Goal: Information Seeking & Learning: Check status

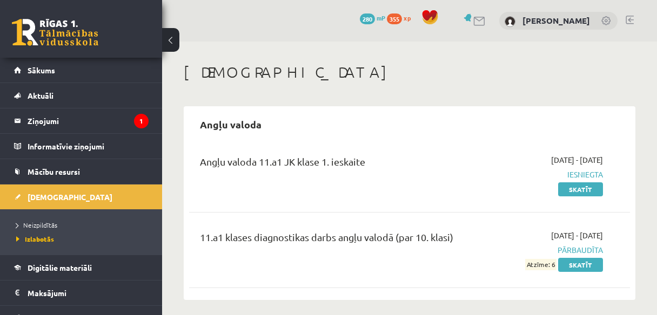
drag, startPoint x: 0, startPoint y: 0, endPoint x: 76, endPoint y: 29, distance: 80.8
click at [76, 29] on link at bounding box center [55, 32] width 86 height 27
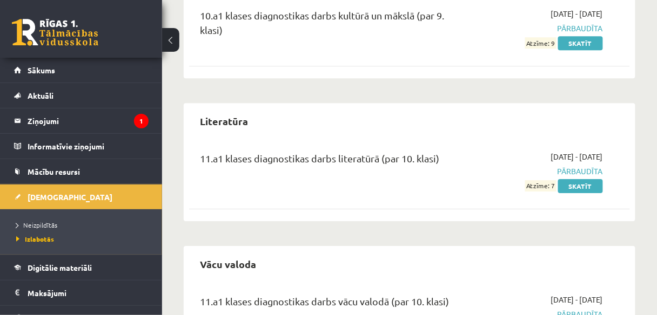
scroll to position [734, 0]
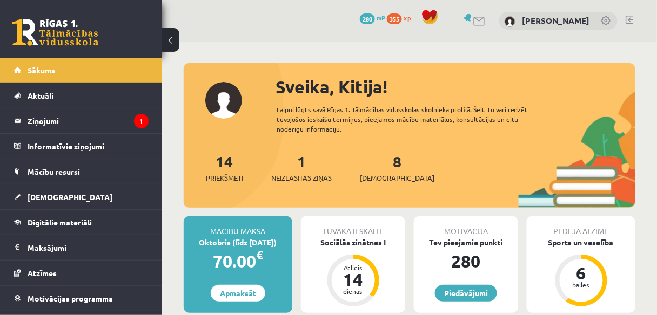
click at [628, 22] on link at bounding box center [629, 20] width 8 height 9
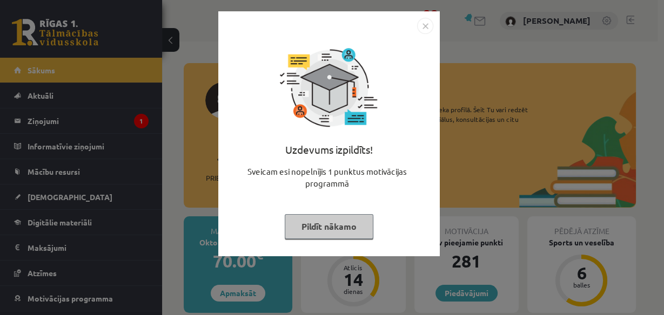
click at [334, 223] on button "Pildīt nākamo" at bounding box center [329, 226] width 89 height 25
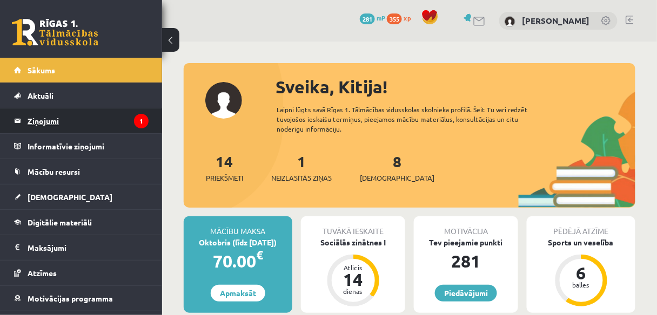
click at [134, 115] on icon "1" at bounding box center [141, 121] width 15 height 15
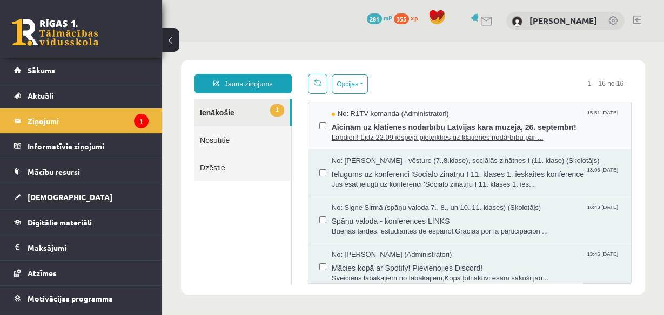
click at [587, 133] on span "Labdien! Līdz 22.09 iespēja pieteikties uz klātienes nodarbību par ..." at bounding box center [476, 138] width 288 height 10
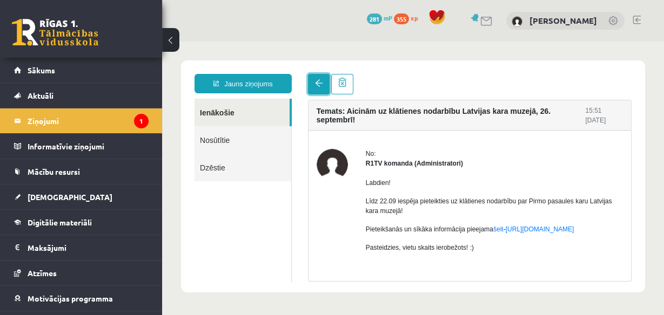
click at [321, 84] on span at bounding box center [319, 83] width 8 height 8
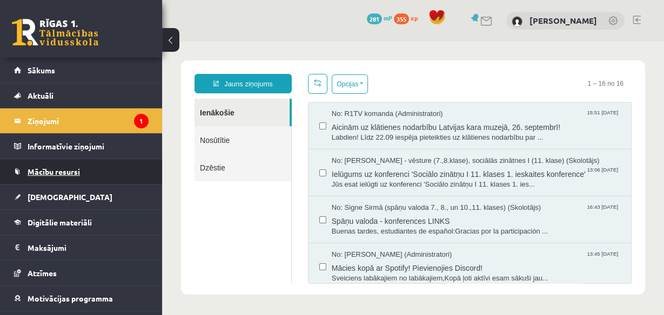
click at [69, 170] on span "Mācību resursi" at bounding box center [54, 172] width 52 height 10
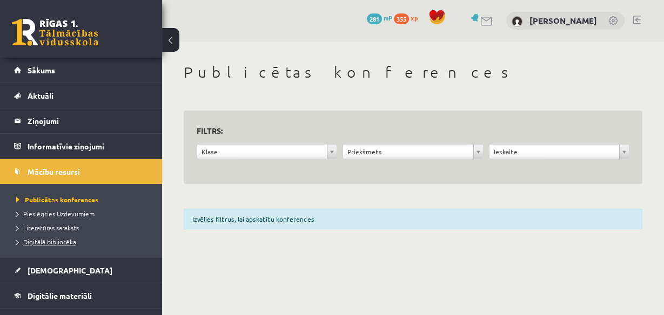
click at [70, 243] on span "Digitālā bibliotēka" at bounding box center [46, 242] width 60 height 9
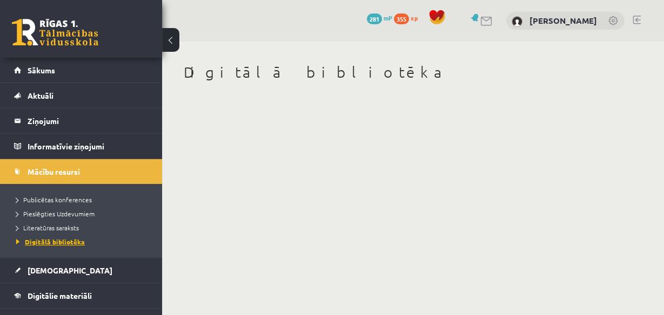
click at [61, 242] on span "Digitālā bibliotēka" at bounding box center [50, 242] width 69 height 9
click at [67, 225] on span "Literatūras saraksts" at bounding box center [47, 228] width 63 height 9
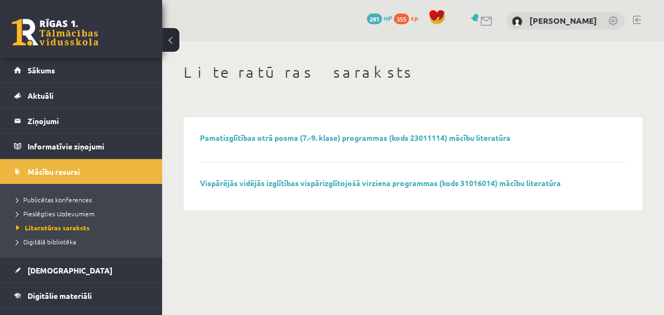
click at [67, 246] on li "Digitālā bibliotēka" at bounding box center [83, 242] width 135 height 14
click at [69, 241] on span "Digitālā bibliotēka" at bounding box center [50, 242] width 69 height 9
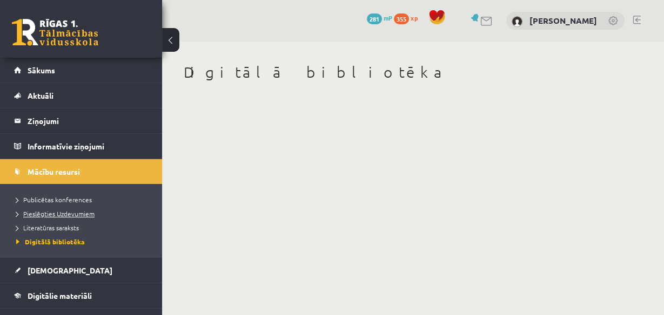
click at [72, 212] on span "Pieslēgties Uzdevumiem" at bounding box center [55, 213] width 78 height 9
click at [69, 200] on span "Publicētas konferences" at bounding box center [54, 199] width 76 height 9
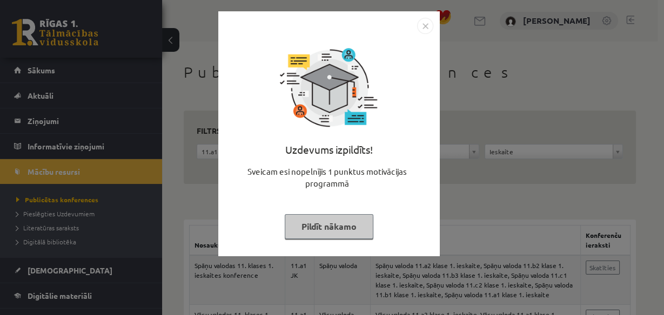
click at [336, 228] on button "Pildīt nākamo" at bounding box center [329, 226] width 89 height 25
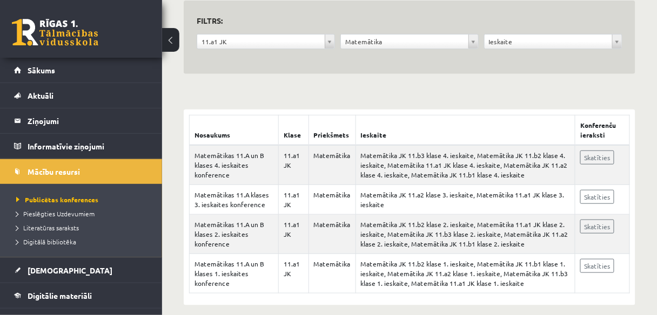
scroll to position [121, 0]
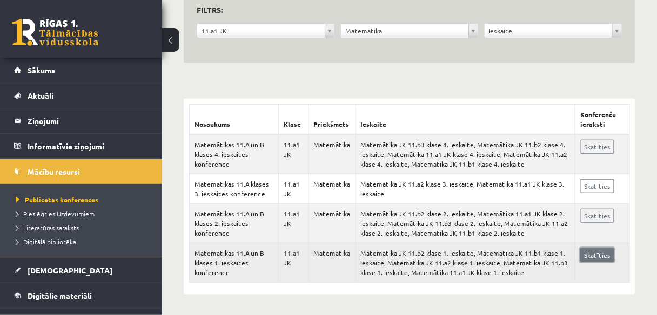
click at [605, 254] on link "Skatīties" at bounding box center [597, 255] width 34 height 14
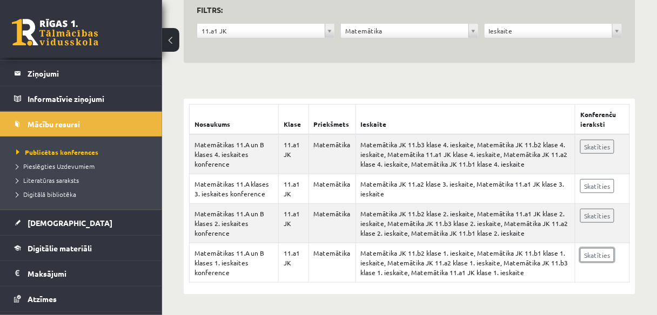
scroll to position [86, 0]
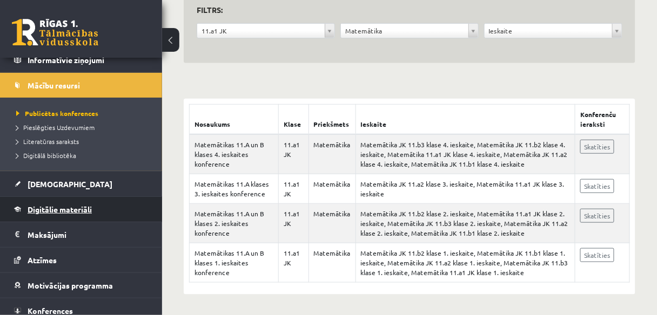
click at [69, 207] on span "Digitālie materiāli" at bounding box center [60, 210] width 64 height 10
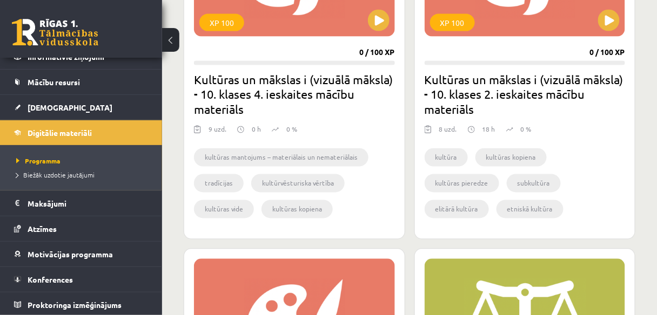
scroll to position [423, 0]
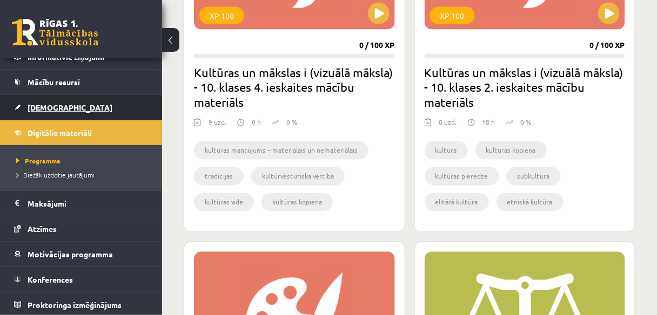
click at [49, 110] on span "[DEMOGRAPHIC_DATA]" at bounding box center [70, 108] width 85 height 10
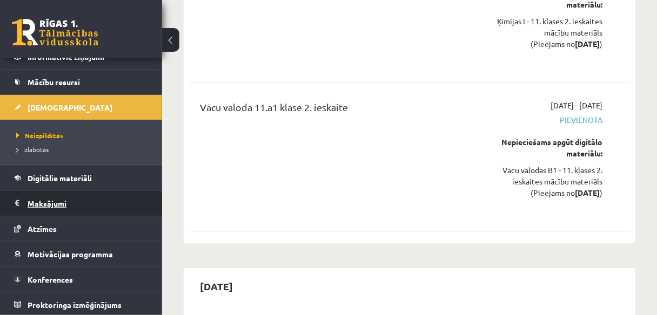
scroll to position [3756, 0]
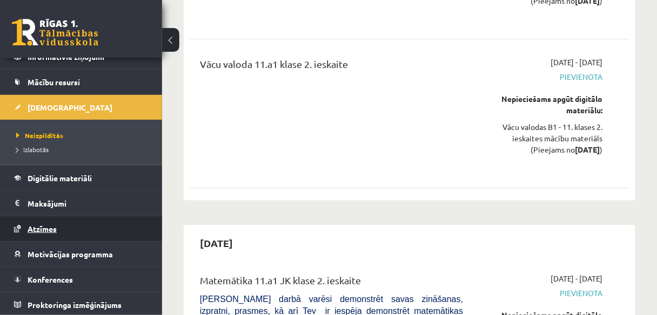
click at [46, 221] on link "Atzīmes" at bounding box center [81, 229] width 134 height 25
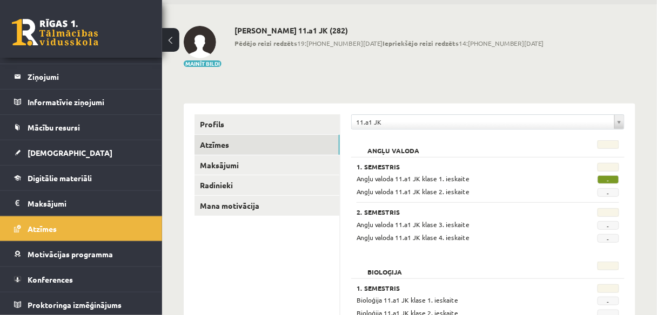
scroll to position [36, 0]
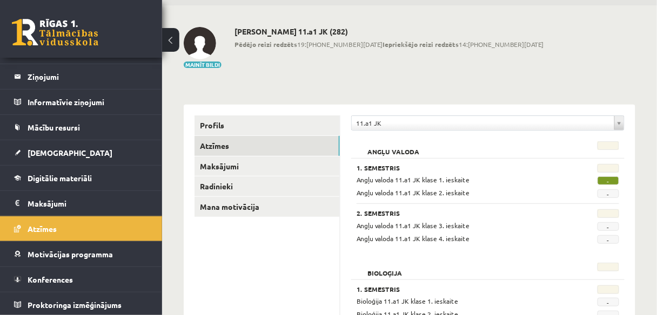
click at [603, 179] on span "-" at bounding box center [608, 181] width 22 height 9
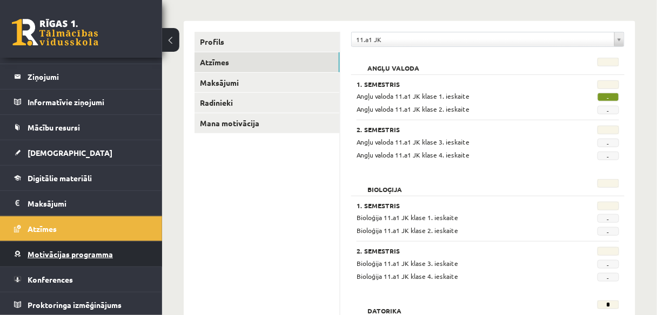
scroll to position [123, 0]
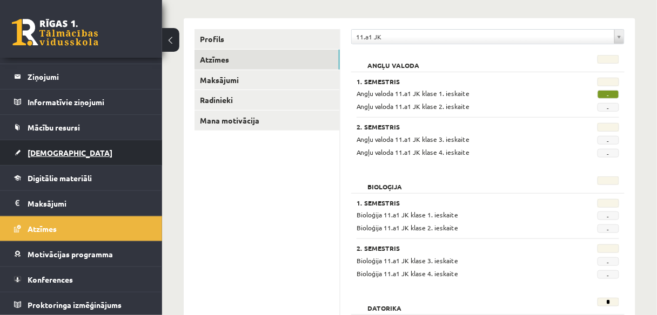
click at [48, 146] on link "[DEMOGRAPHIC_DATA]" at bounding box center [81, 152] width 134 height 25
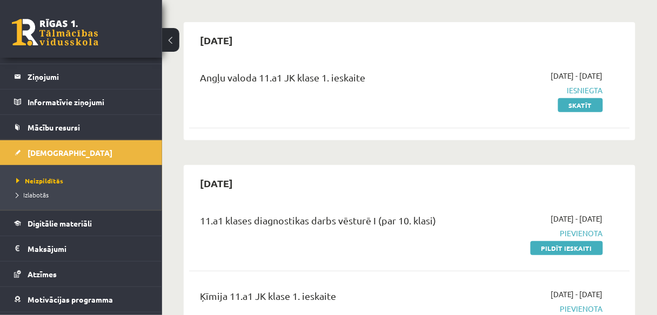
scroll to position [36, 0]
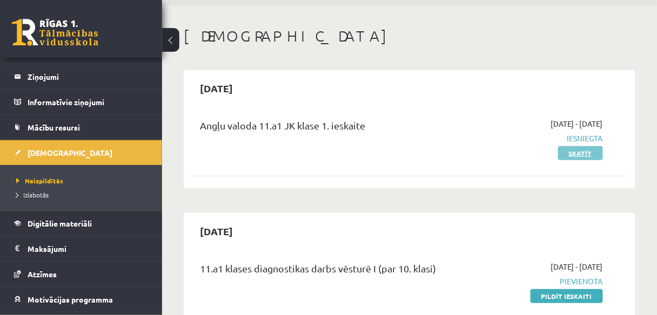
click at [580, 154] on link "Skatīt" at bounding box center [580, 153] width 45 height 14
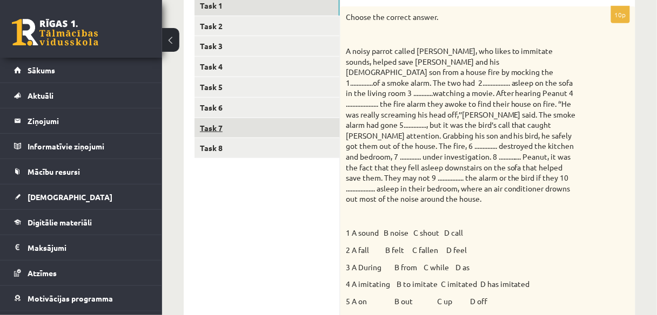
scroll to position [156, 0]
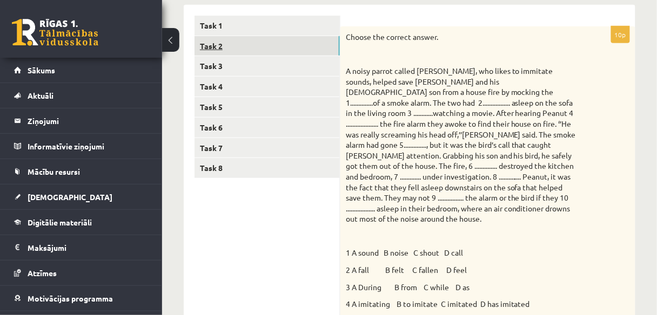
click at [275, 40] on link "Task 2" at bounding box center [266, 46] width 145 height 20
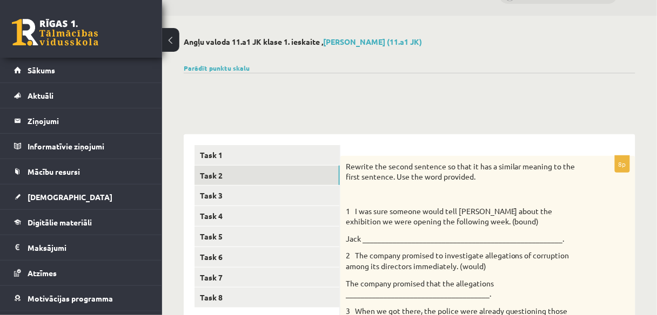
scroll to position [0, 0]
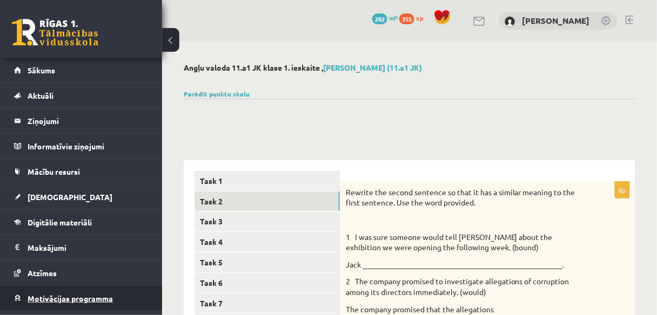
click at [72, 296] on span "Motivācijas programma" at bounding box center [70, 299] width 85 height 10
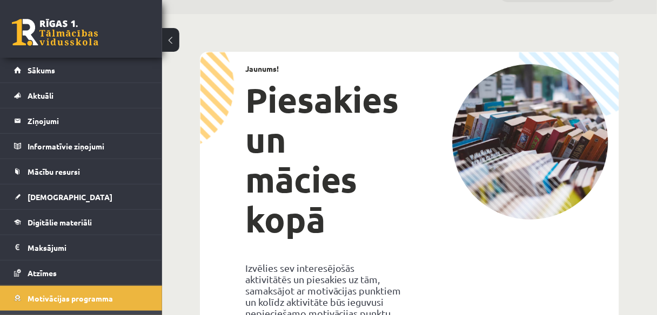
scroll to position [43, 0]
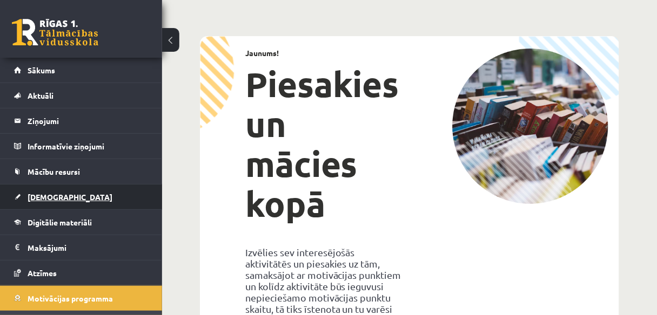
click at [47, 193] on span "[DEMOGRAPHIC_DATA]" at bounding box center [70, 197] width 85 height 10
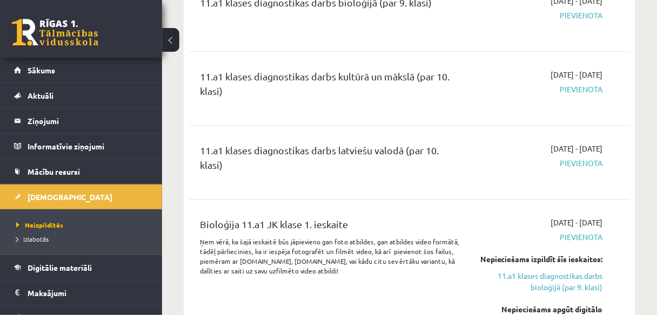
scroll to position [907, 0]
